Goal: Task Accomplishment & Management: Use online tool/utility

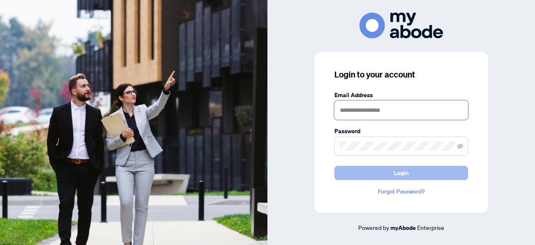
type input "**********"
click at [378, 174] on button "Login" at bounding box center [402, 173] width 134 height 14
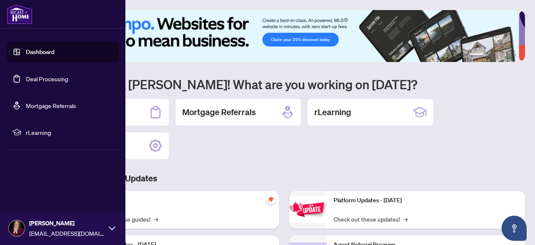
click at [48, 53] on link "Dashboard" at bounding box center [40, 52] width 28 height 8
click at [53, 80] on link "Deal Processing" at bounding box center [47, 79] width 42 height 8
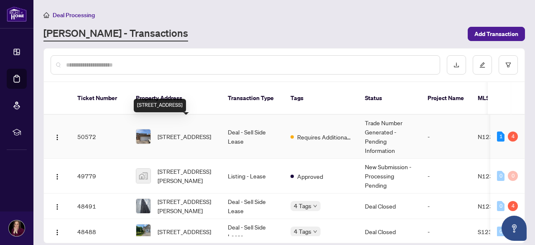
click at [184, 132] on span "[STREET_ADDRESS]" at bounding box center [185, 136] width 54 height 9
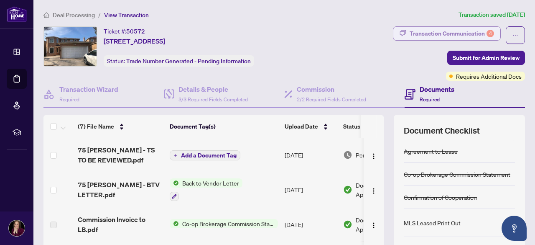
click at [457, 34] on div "Transaction Communication 4" at bounding box center [452, 33] width 85 height 13
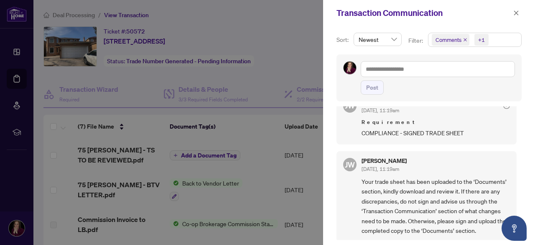
scroll to position [1, 0]
click at [518, 11] on icon "close" at bounding box center [517, 13] width 6 height 6
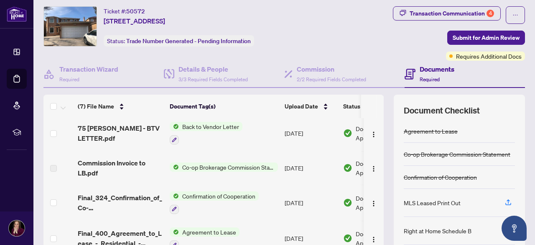
scroll to position [36, 0]
click at [217, 126] on span "Back to Vendor Letter" at bounding box center [211, 126] width 64 height 9
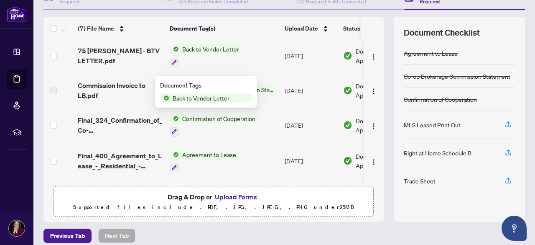
scroll to position [104, 0]
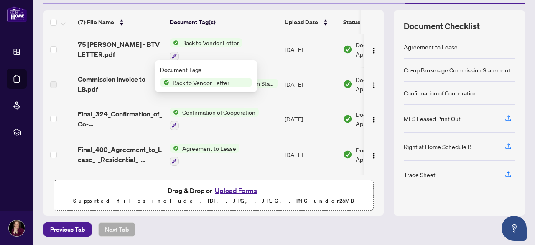
click at [212, 147] on span "Agreement to Lease" at bounding box center [209, 147] width 61 height 9
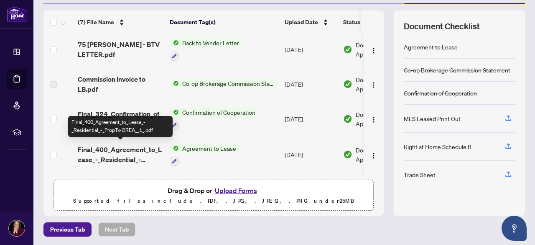
click at [125, 144] on span "Final_400_Agreement_to_Lease_-_Residential_-_PropTx-OREA__1_.pdf" at bounding box center [120, 154] width 85 height 20
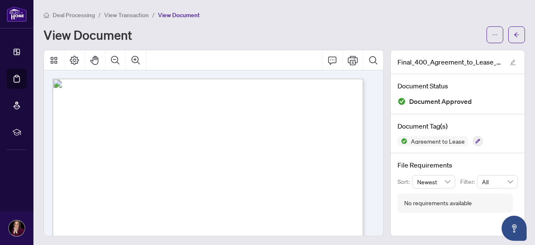
click at [339, 24] on div "Deal Processing / View Transaction / View Document View Document" at bounding box center [285, 26] width 482 height 33
